Goal: Find specific page/section: Find specific page/section

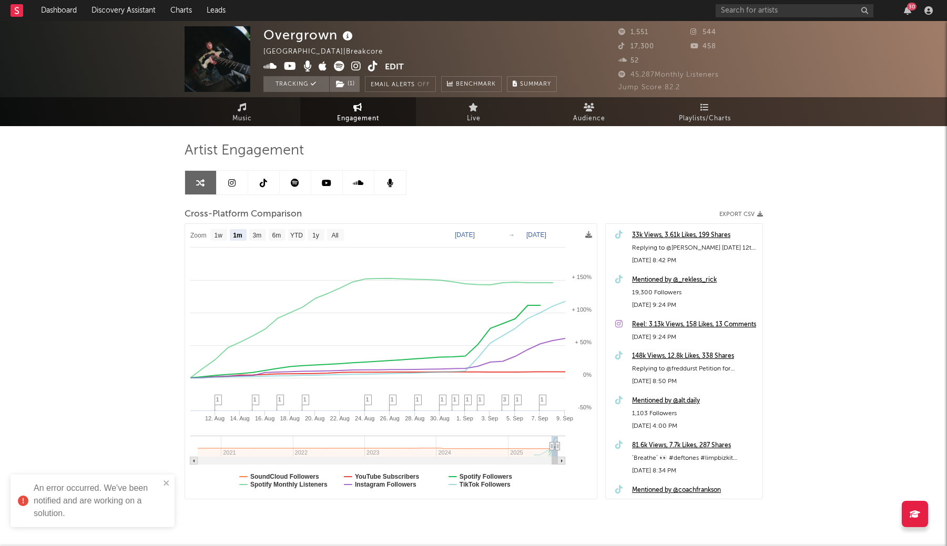
select select "1m"
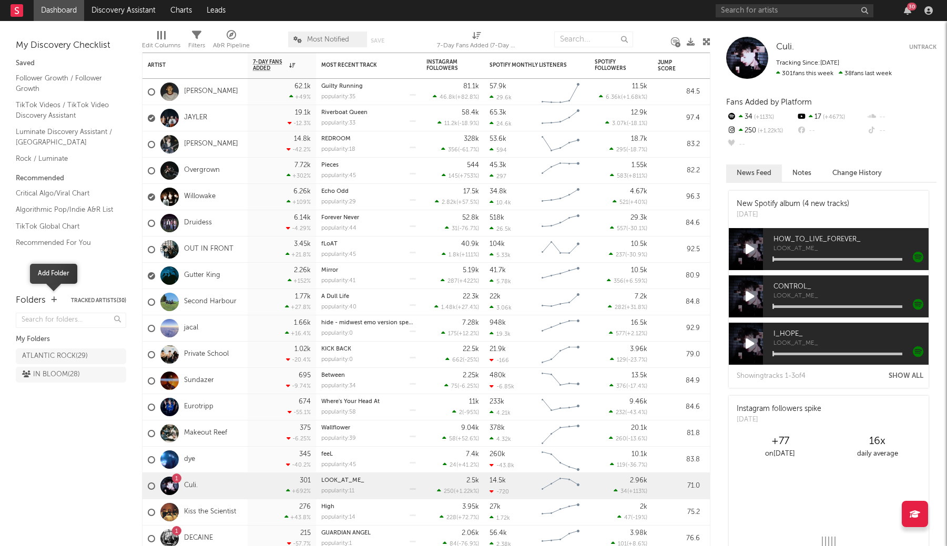
click at [55, 300] on icon "button" at bounding box center [54, 299] width 6 height 7
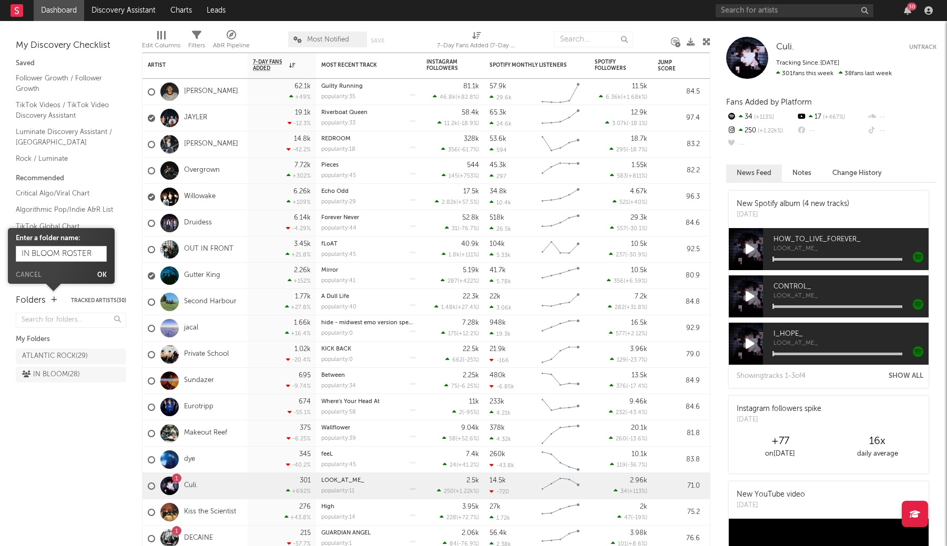
type input "IN BLOOM ROSTER"
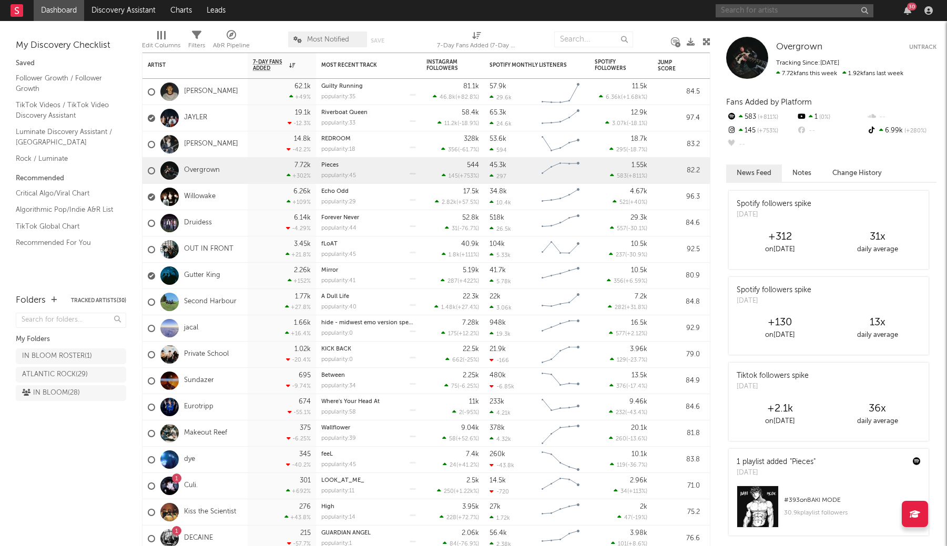
click at [795, 7] on input "text" at bounding box center [794, 10] width 158 height 13
type input "eurotripp"
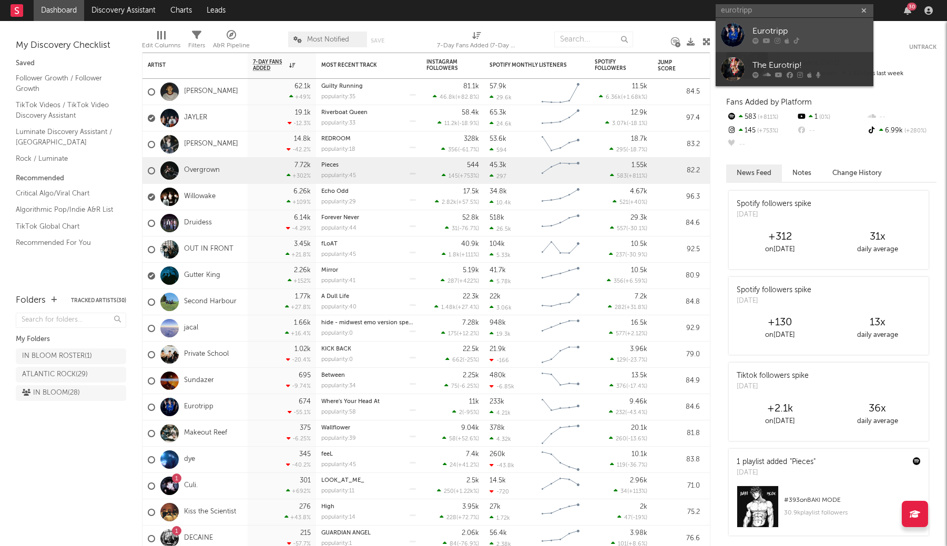
click at [782, 34] on div "Eurotripp" at bounding box center [810, 31] width 116 height 13
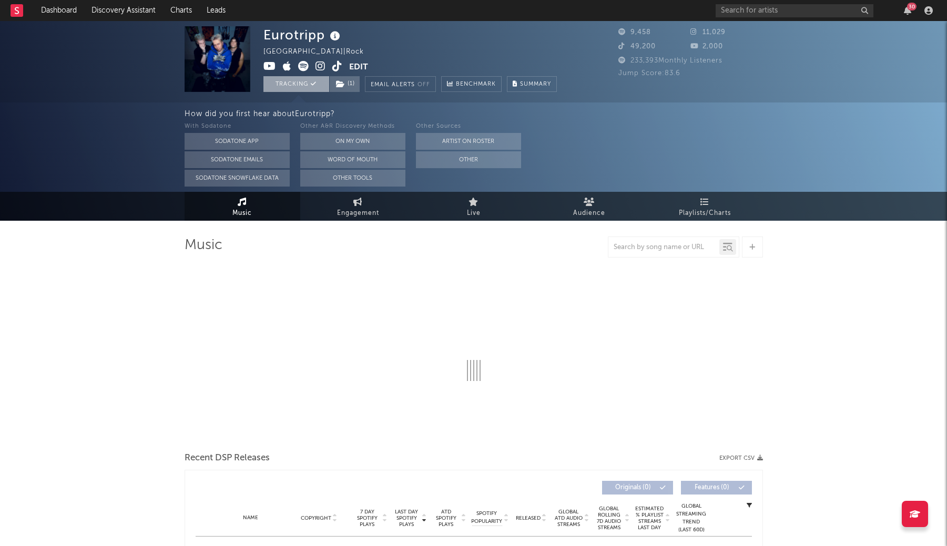
select select "1w"
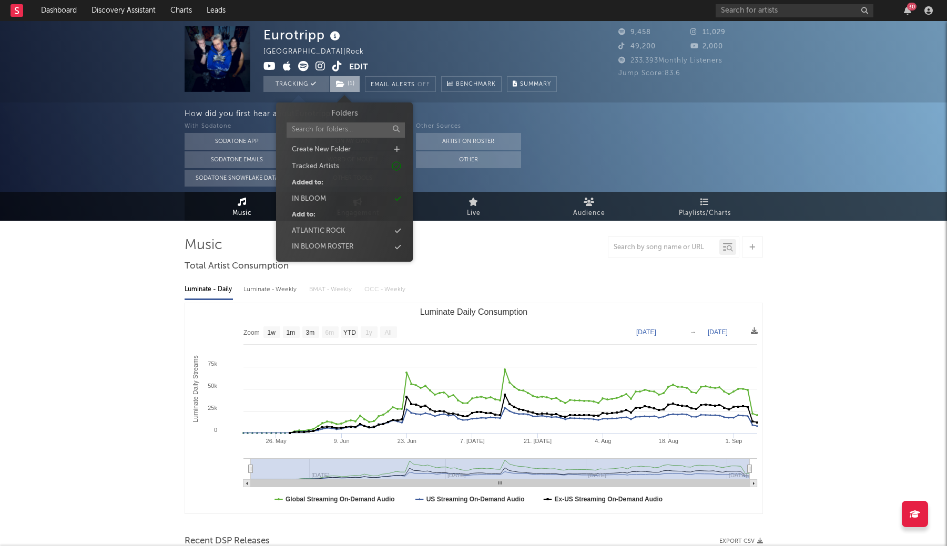
click at [346, 81] on span "( 1 )" at bounding box center [344, 84] width 31 height 16
click at [401, 244] on div "IN BLOOM ROSTER" at bounding box center [344, 247] width 121 height 14
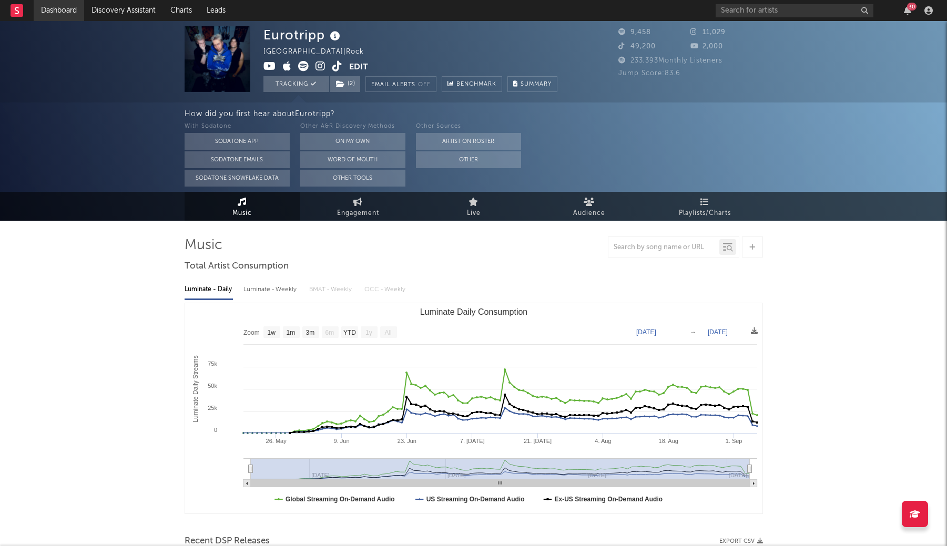
click at [66, 10] on link "Dashboard" at bounding box center [59, 10] width 50 height 21
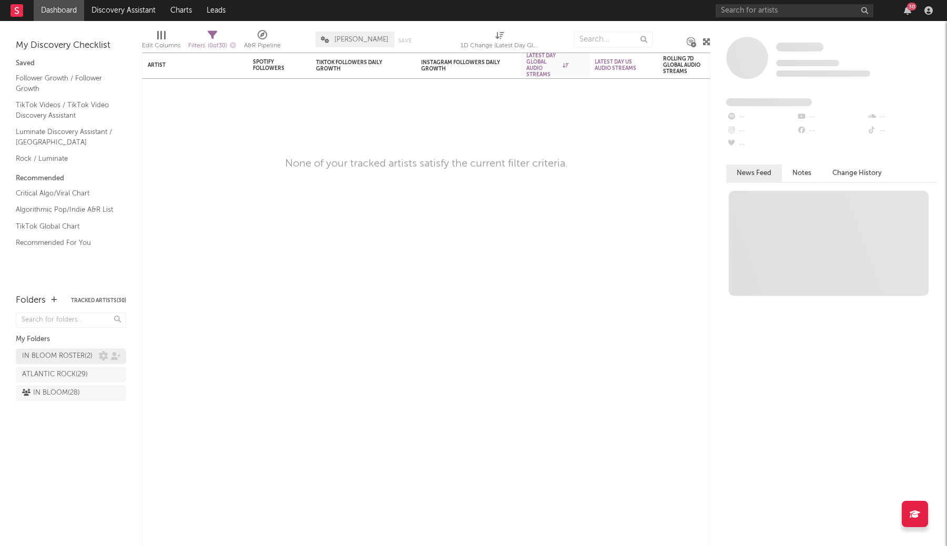
click at [69, 352] on div "IN BLOOM ROSTER ( 2 )" at bounding box center [57, 356] width 70 height 13
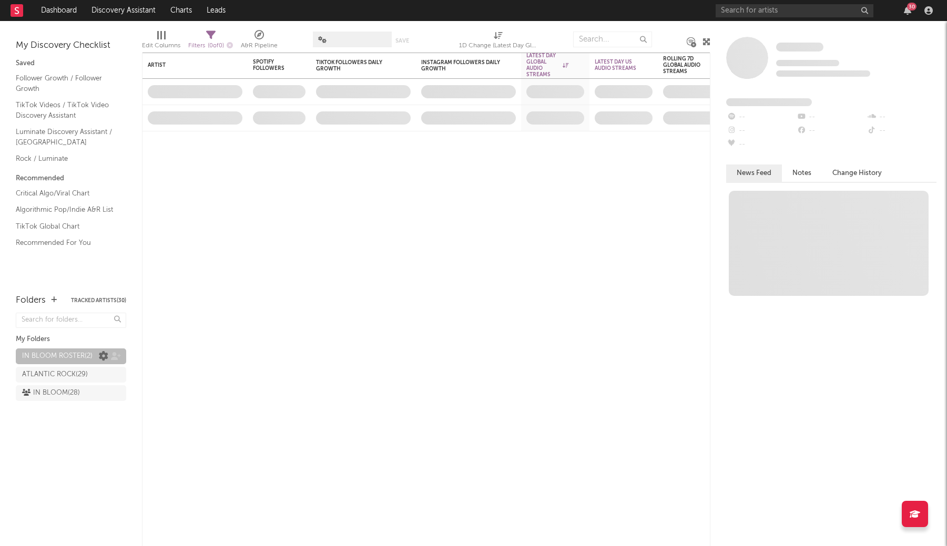
click at [105, 357] on icon at bounding box center [103, 356] width 9 height 9
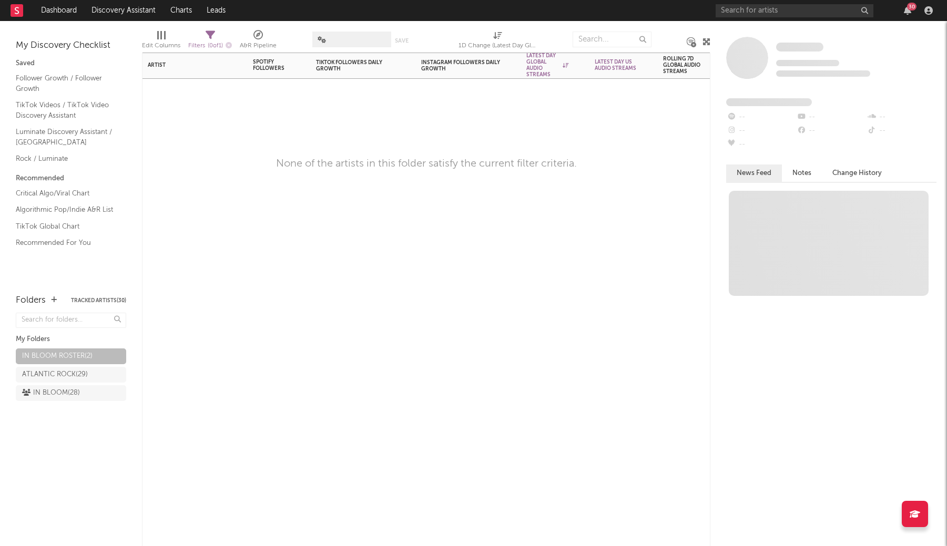
click at [253, 119] on div "Artist Notifications Spotify Followers 7d Change WoW % Change TikTok Followers …" at bounding box center [426, 300] width 568 height 494
click at [57, 354] on div "IN BLOOM ROSTER ( 2 )" at bounding box center [57, 356] width 70 height 13
click at [42, 358] on div "IN BLOOM ROSTER ( 2 )" at bounding box center [57, 356] width 70 height 13
click at [72, 358] on div "IN BLOOM ROSTER ( 2 )" at bounding box center [57, 356] width 70 height 13
click at [232, 42] on icon "button" at bounding box center [228, 45] width 6 height 6
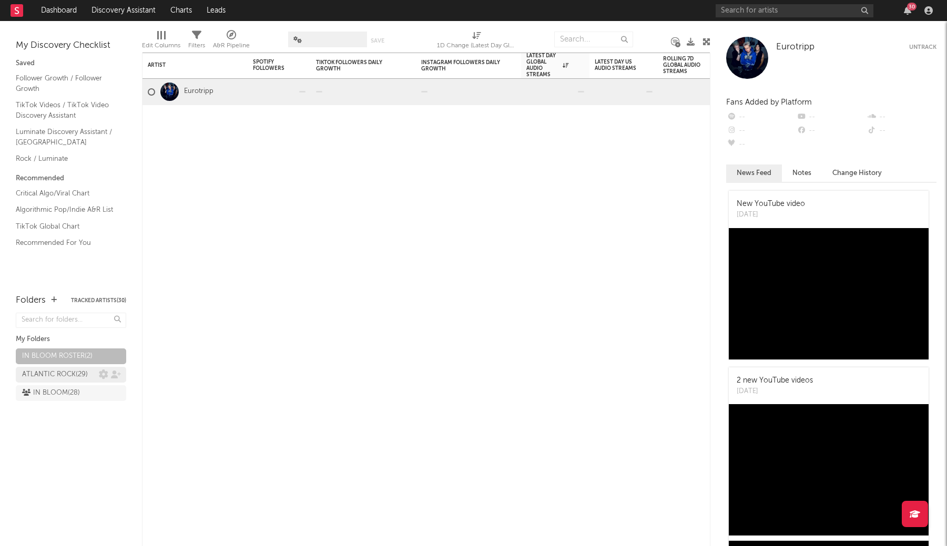
click at [74, 367] on link "ATLANTIC ROCK ( 29 )" at bounding box center [71, 375] width 110 height 16
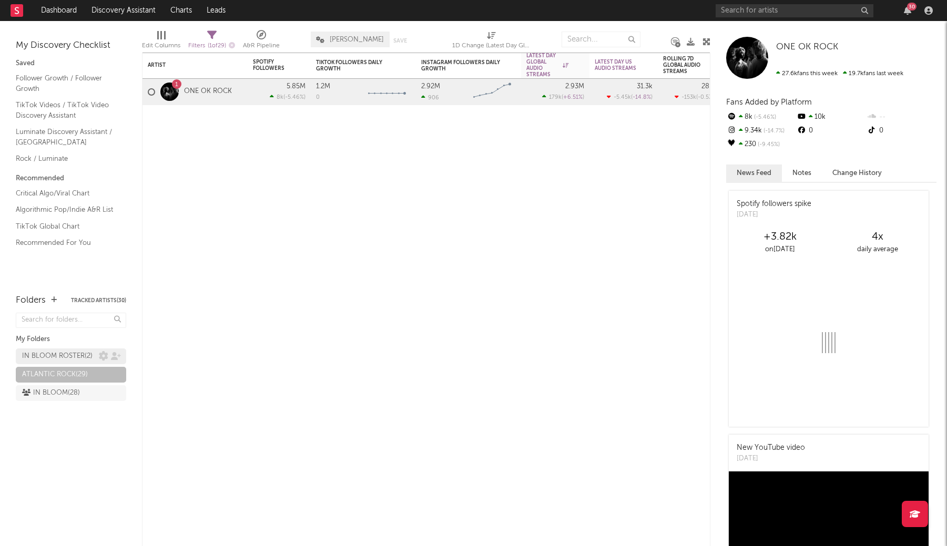
click at [68, 358] on div "IN BLOOM ROSTER ( 2 )" at bounding box center [57, 356] width 70 height 13
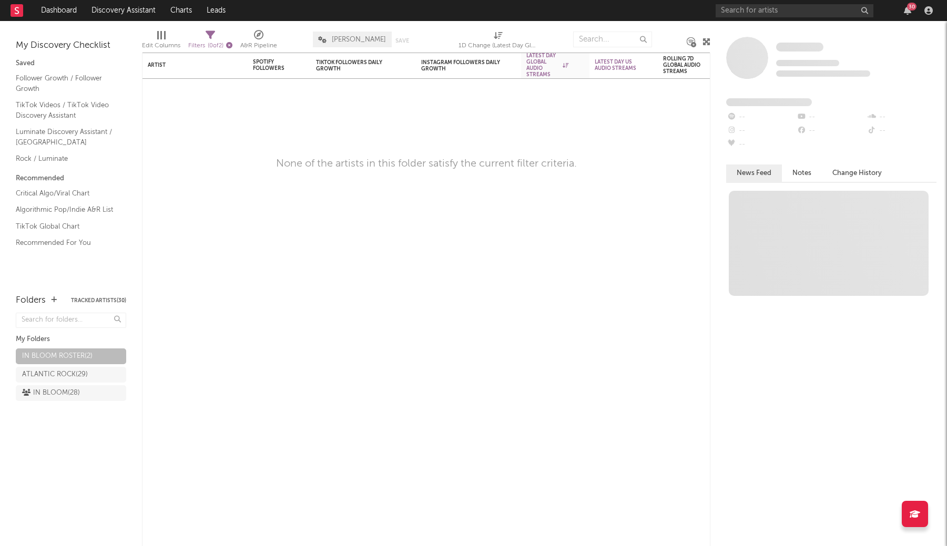
click at [232, 46] on icon "button" at bounding box center [229, 45] width 6 height 6
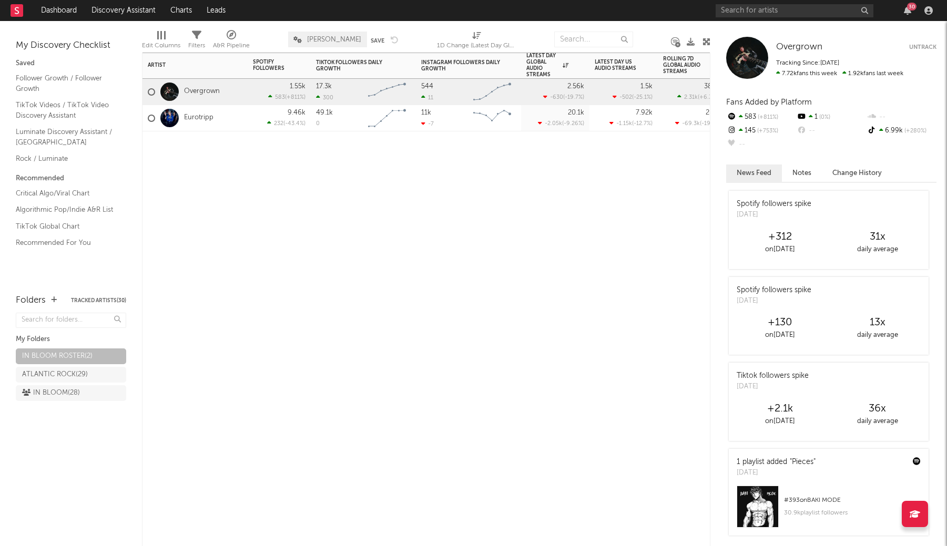
click at [152, 93] on div at bounding box center [151, 91] width 7 height 7
click at [148, 93] on input "checkbox" at bounding box center [148, 91] width 0 height 9
click at [152, 121] on div at bounding box center [151, 118] width 7 height 7
click at [148, 121] on input "checkbox" at bounding box center [148, 118] width 0 height 9
